Goal: Task Accomplishment & Management: Manage account settings

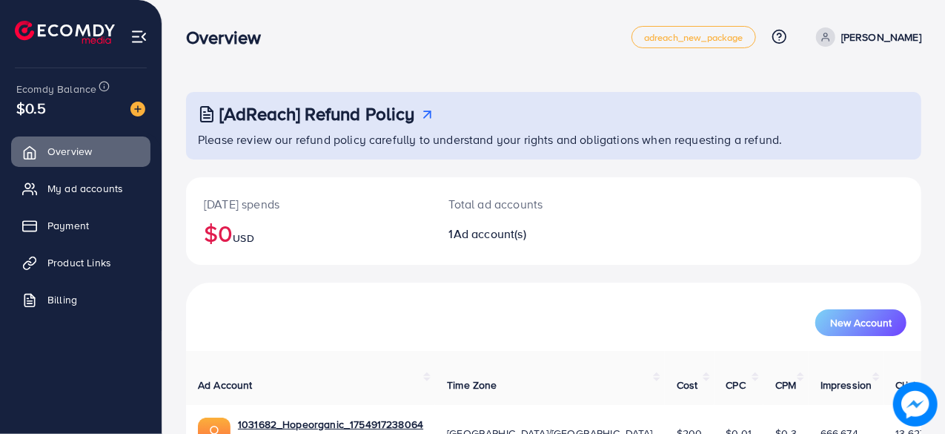
scroll to position [76, 0]
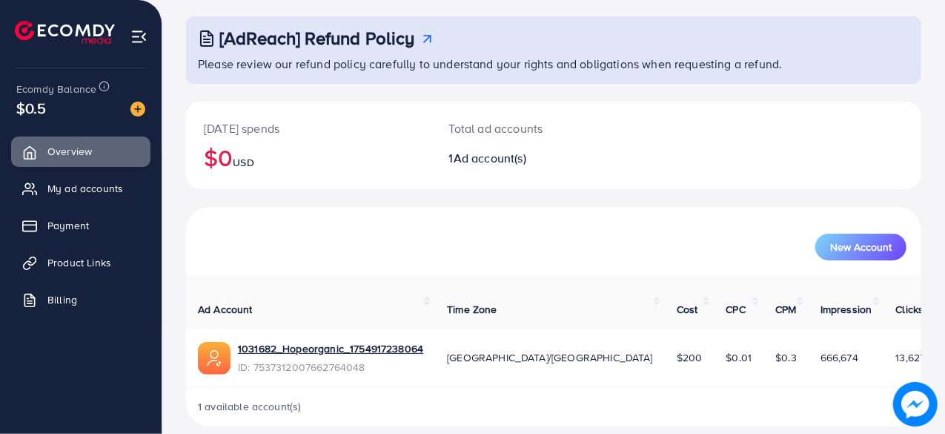
click at [480, 133] on p "Total ad accounts" at bounding box center [523, 128] width 148 height 18
click at [115, 191] on span "My ad accounts" at bounding box center [89, 188] width 76 height 15
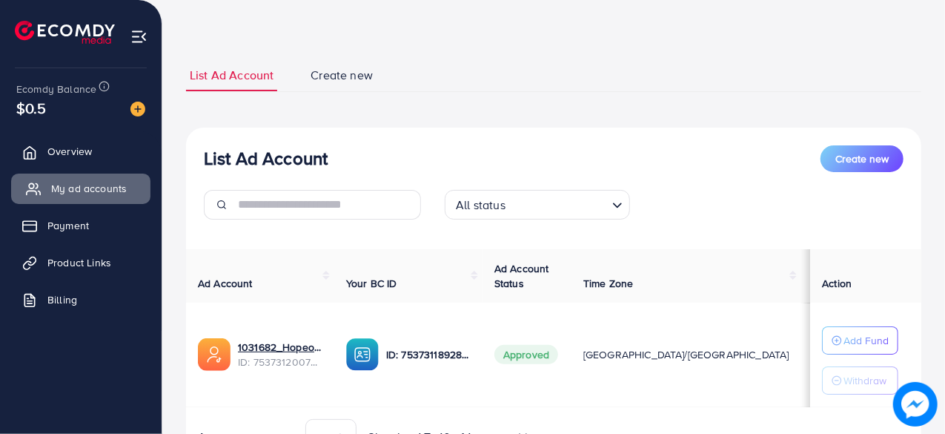
scroll to position [129, 0]
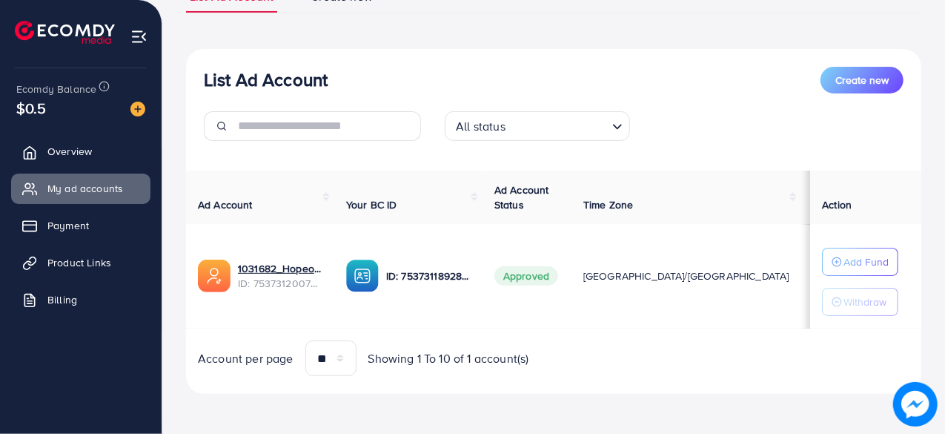
click at [465, 278] on p "ID: 7537311892843347984" at bounding box center [428, 276] width 84 height 18
click at [462, 255] on div "7537311892843347984" at bounding box center [445, 249] width 125 height 24
click at [449, 253] on div "7537311892843347984" at bounding box center [445, 249] width 125 height 24
click at [451, 273] on p "ID: 7537311892843347984" at bounding box center [428, 276] width 84 height 18
click at [288, 267] on link "1031682_Hopeorganic_1754917238064" at bounding box center [280, 268] width 84 height 15
